Goal: Task Accomplishment & Management: Manage account settings

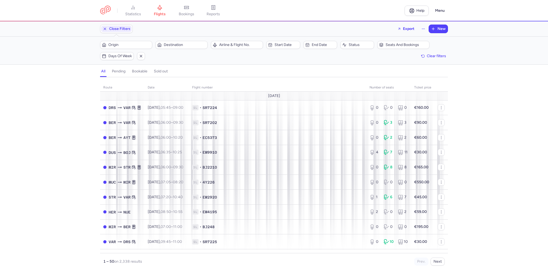
click at [133, 41] on button "Origin" at bounding box center [126, 45] width 52 height 8
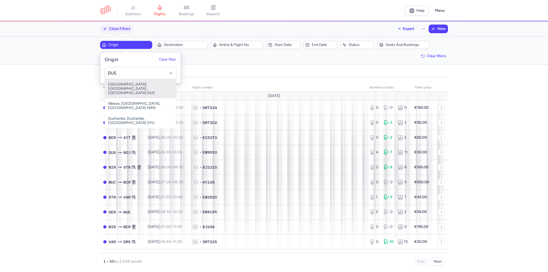
click at [144, 81] on span "[GEOGRAPHIC_DATA], [GEOGRAPHIC_DATA], [GEOGRAPHIC_DATA] DUS" at bounding box center [140, 88] width 71 height 19
type input "DUS"
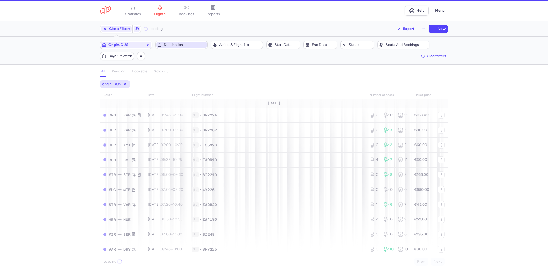
click at [172, 48] on button "Destination" at bounding box center [181, 45] width 52 height 8
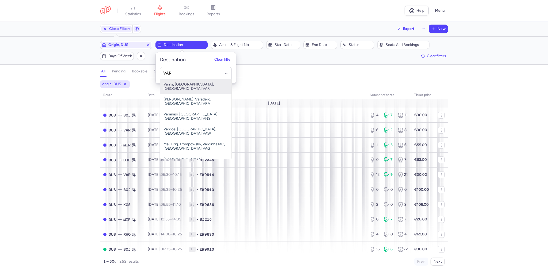
click at [196, 83] on span "Varna, [GEOGRAPHIC_DATA], [GEOGRAPHIC_DATA] VAR" at bounding box center [195, 86] width 71 height 15
type input "VAR"
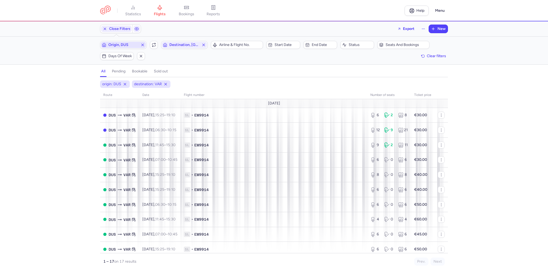
click at [143, 44] on icon "button" at bounding box center [142, 45] width 4 height 4
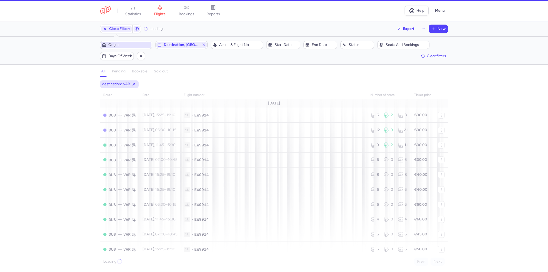
click at [134, 45] on span "Origin" at bounding box center [129, 45] width 42 height 4
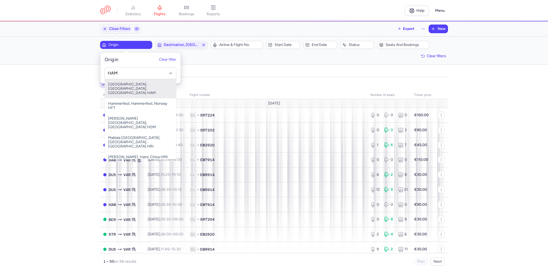
click at [147, 85] on span "[GEOGRAPHIC_DATA], [GEOGRAPHIC_DATA], [GEOGRAPHIC_DATA] HAM" at bounding box center [140, 88] width 71 height 19
type input "HAM"
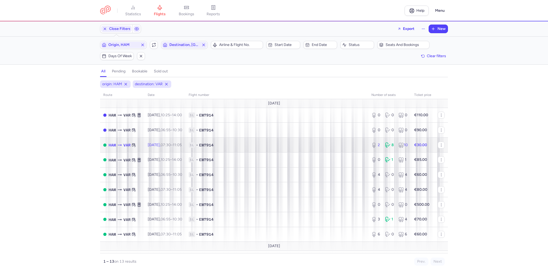
click at [246, 144] on span "1L • EW7914" at bounding box center [277, 145] width 176 height 5
select select "days"
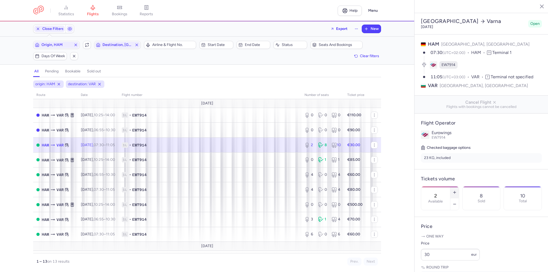
click at [457, 190] on icon "button" at bounding box center [454, 192] width 4 height 4
click at [459, 198] on button "button" at bounding box center [454, 204] width 9 height 12
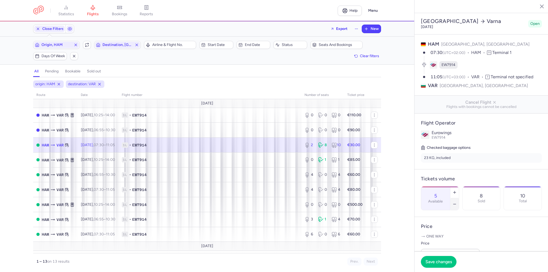
click at [459, 198] on button "button" at bounding box center [454, 204] width 9 height 12
type input "4"
click at [449, 257] on button "Save changes" at bounding box center [439, 262] width 36 height 12
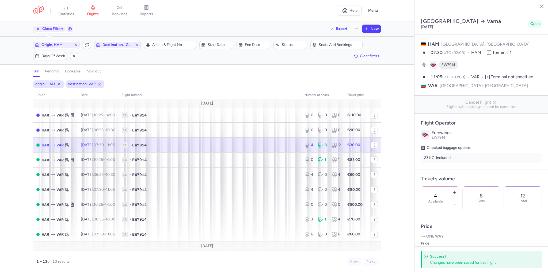
click at [537, 7] on icon "button" at bounding box center [537, 5] width 5 height 5
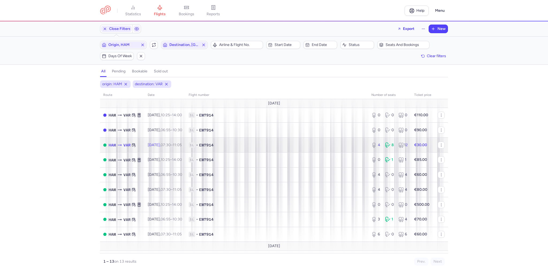
click at [254, 148] on span "1L • EW7914" at bounding box center [277, 145] width 176 height 5
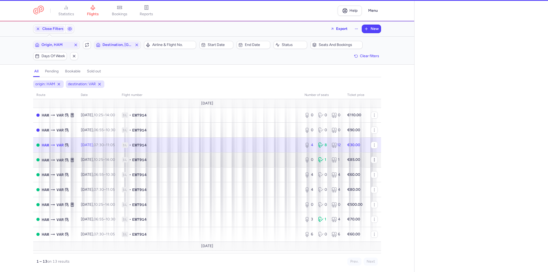
select select "days"
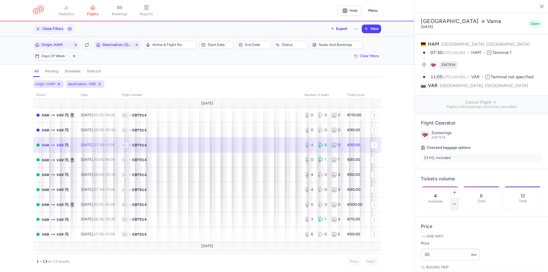
click at [457, 202] on icon "button" at bounding box center [454, 204] width 4 height 4
type input "2"
click at [448, 259] on span "Save changes" at bounding box center [438, 261] width 26 height 5
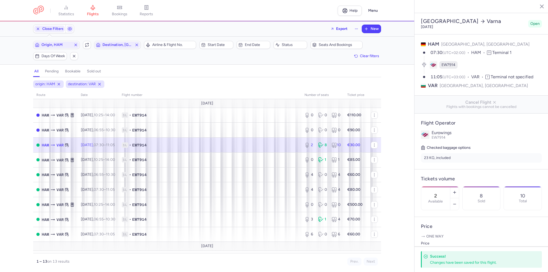
click at [534, 2] on button "button" at bounding box center [538, 6] width 8 height 8
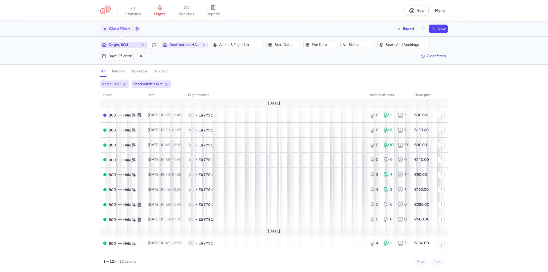
click at [144, 44] on icon "button" at bounding box center [142, 45] width 4 height 4
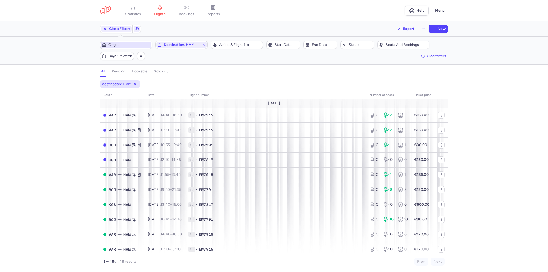
click at [122, 43] on span "Origin" at bounding box center [129, 45] width 42 height 4
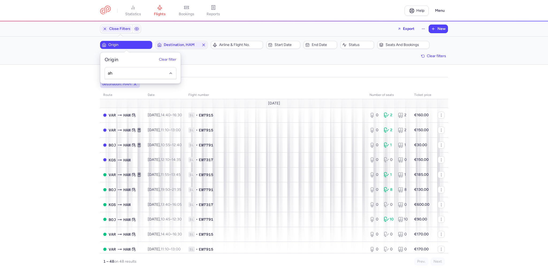
type input "a"
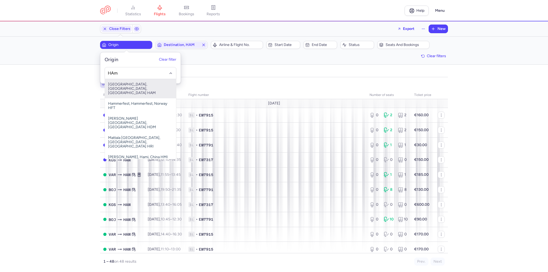
click at [152, 86] on span "[GEOGRAPHIC_DATA], [GEOGRAPHIC_DATA], [GEOGRAPHIC_DATA] HAM" at bounding box center [140, 88] width 71 height 19
type input "HAm"
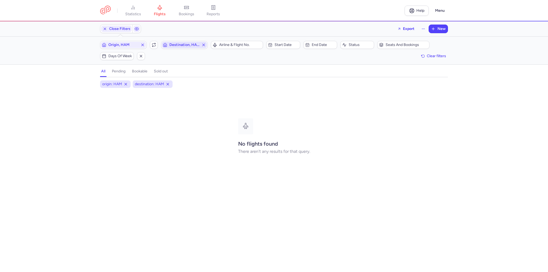
click at [204, 46] on icon "button" at bounding box center [203, 45] width 4 height 4
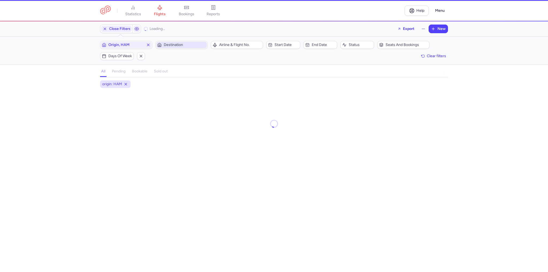
click at [197, 46] on span "Destination" at bounding box center [185, 45] width 42 height 4
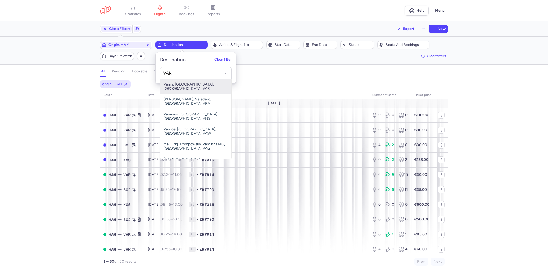
click at [189, 88] on span "Varna, [GEOGRAPHIC_DATA], [GEOGRAPHIC_DATA] VAR" at bounding box center [195, 86] width 71 height 15
type input "VAR"
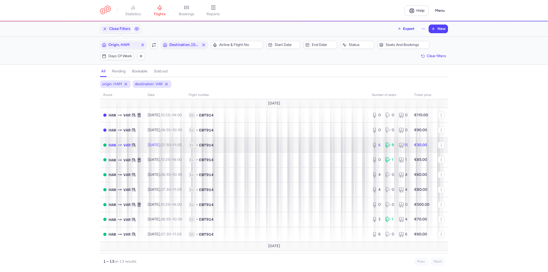
click at [182, 147] on time "11:05 +0" at bounding box center [177, 145] width 9 height 5
select select "days"
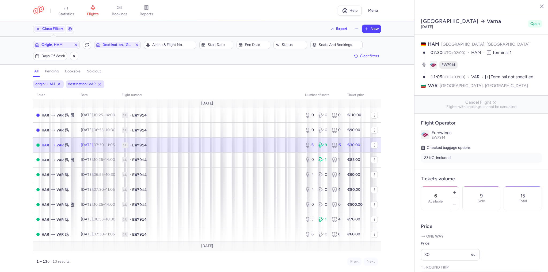
click at [538, 7] on icon "button" at bounding box center [537, 5] width 5 height 5
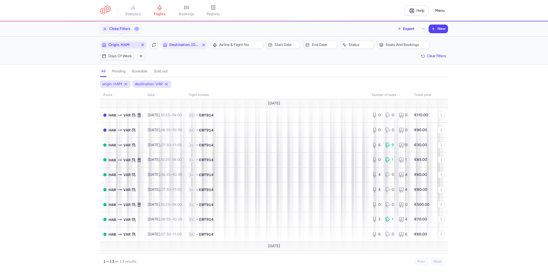
drag, startPoint x: 143, startPoint y: 46, endPoint x: 132, endPoint y: 44, distance: 10.6
click at [143, 46] on icon "button" at bounding box center [142, 45] width 4 height 4
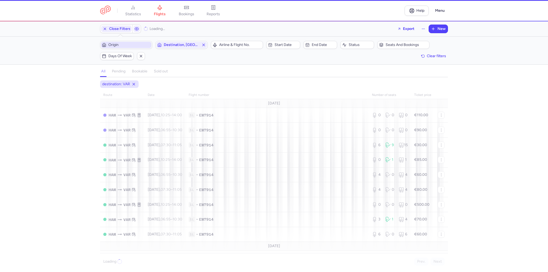
click at [132, 44] on span "Origin" at bounding box center [129, 45] width 42 height 4
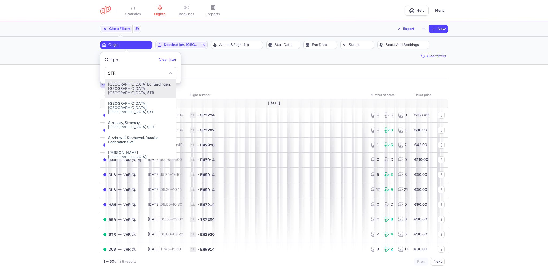
click at [129, 82] on span "Stuttgart Echterdingen, Stuttgart, Germany STR" at bounding box center [140, 88] width 71 height 19
type input "STR"
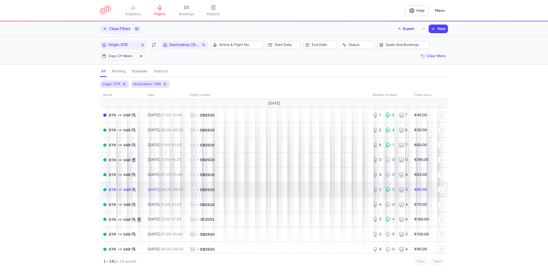
click at [171, 187] on td "Thu, 21 Aug, 06:00 – 09:20 +0" at bounding box center [165, 189] width 42 height 15
select select "days"
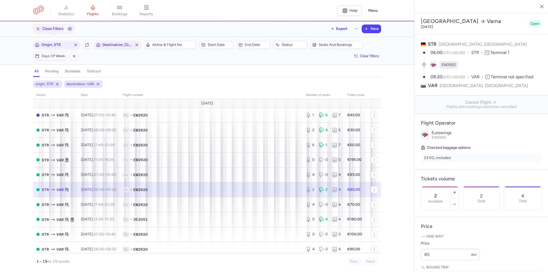
click at [459, 186] on div "2 Available" at bounding box center [440, 198] width 38 height 24
click at [457, 190] on icon "button" at bounding box center [454, 192] width 4 height 4
type input "4"
click at [447, 258] on button "Save changes" at bounding box center [439, 262] width 36 height 12
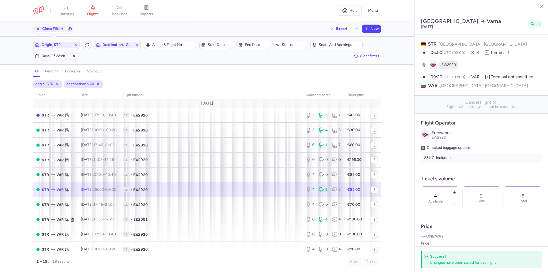
click at [534, 5] on button "button" at bounding box center [538, 6] width 8 height 8
